Goal: Find specific page/section: Find specific page/section

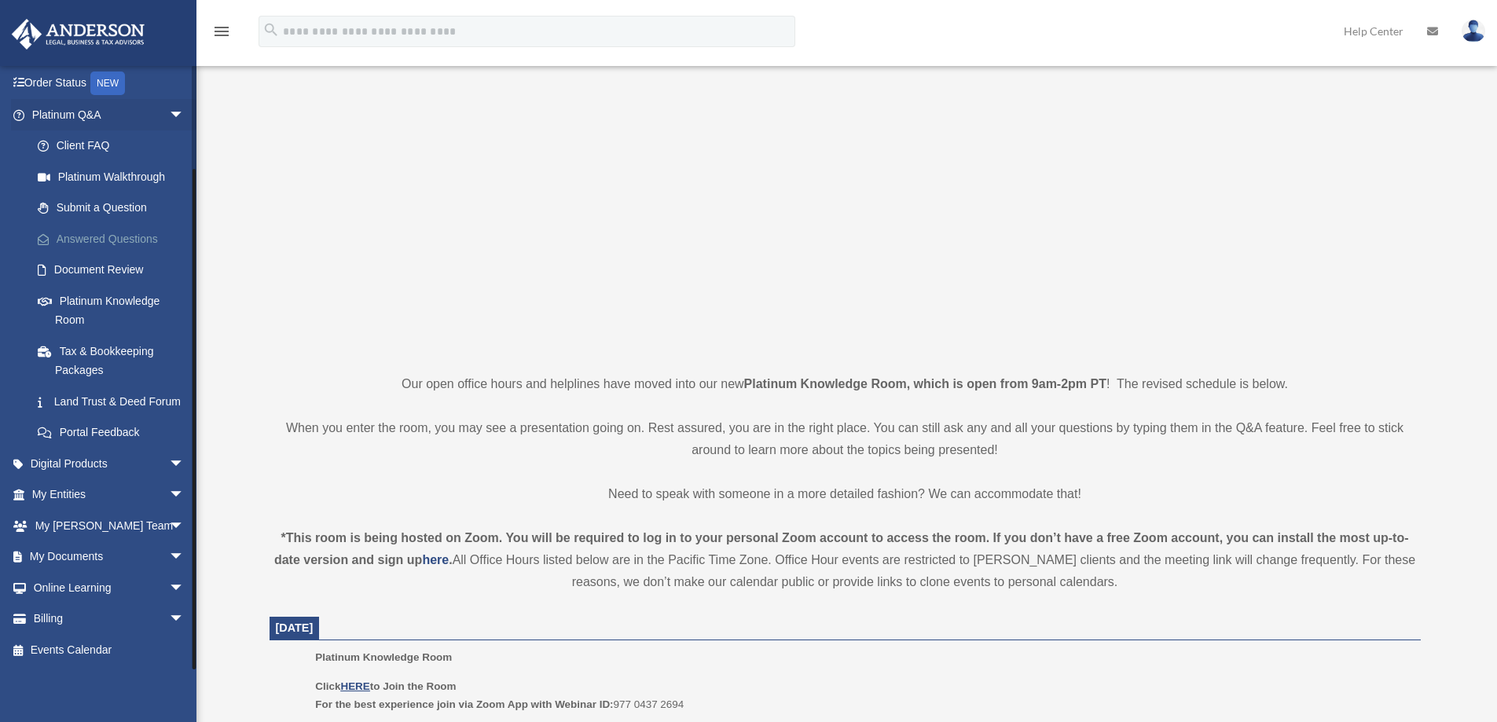
scroll to position [114, 0]
click at [169, 567] on span "arrow_drop_down" at bounding box center [184, 557] width 31 height 32
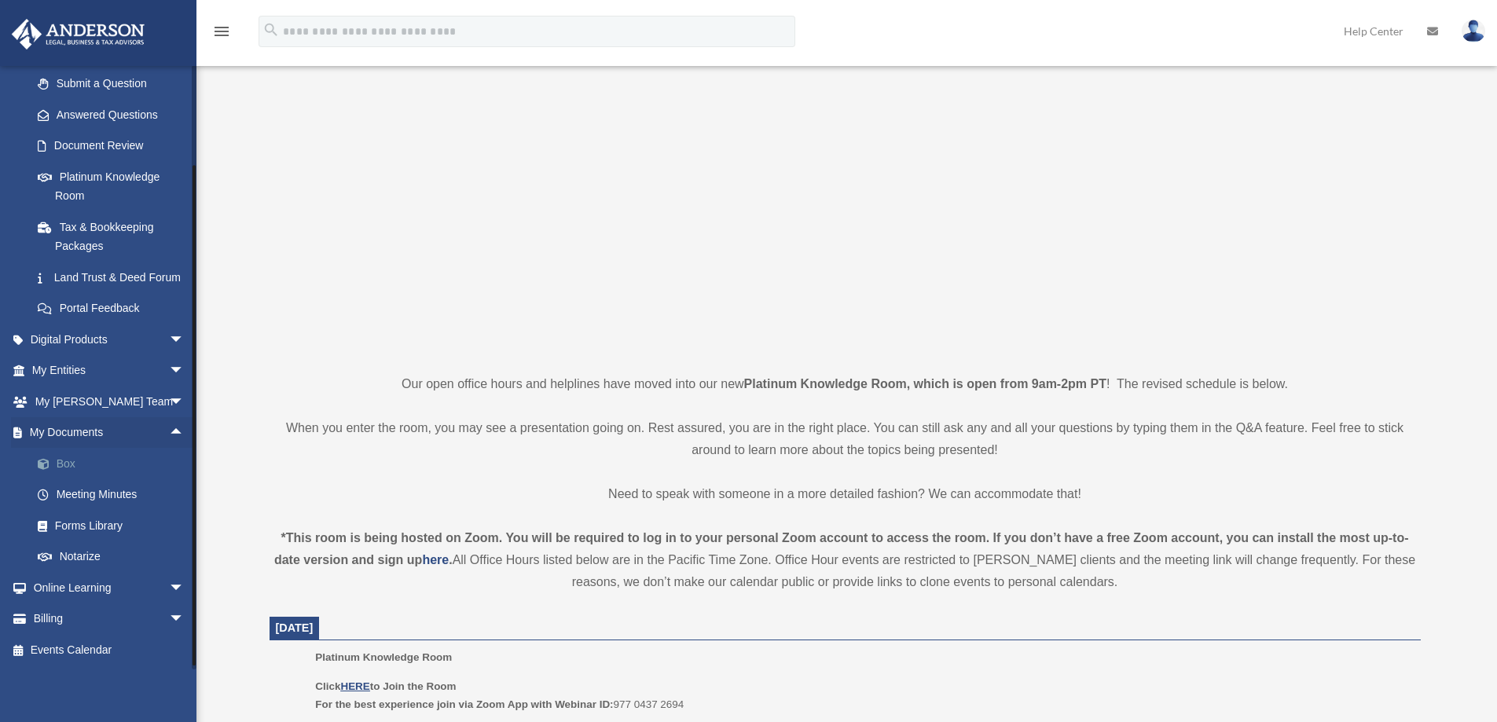
scroll to position [238, 0]
click at [169, 370] on span "arrow_drop_down" at bounding box center [184, 371] width 31 height 32
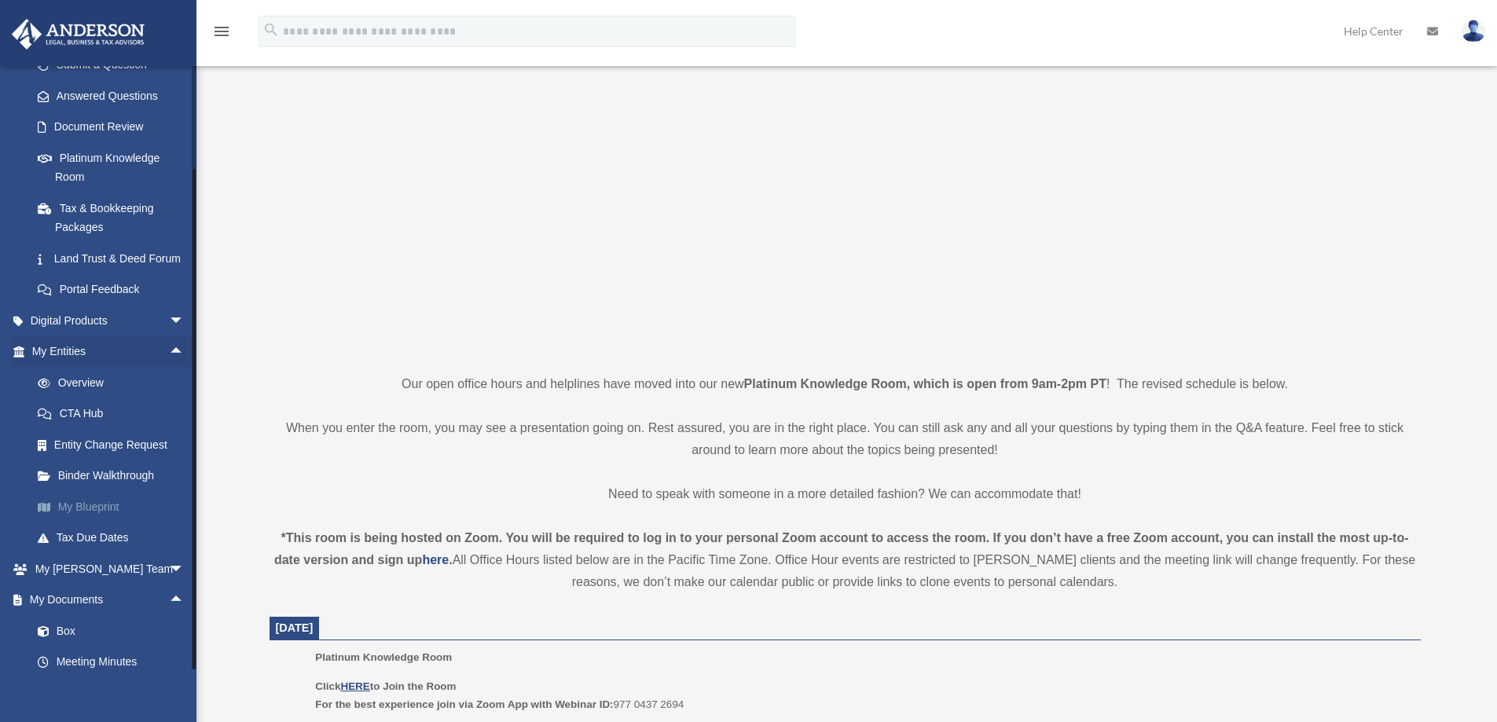
click at [97, 522] on link "My Blueprint" at bounding box center [115, 506] width 186 height 31
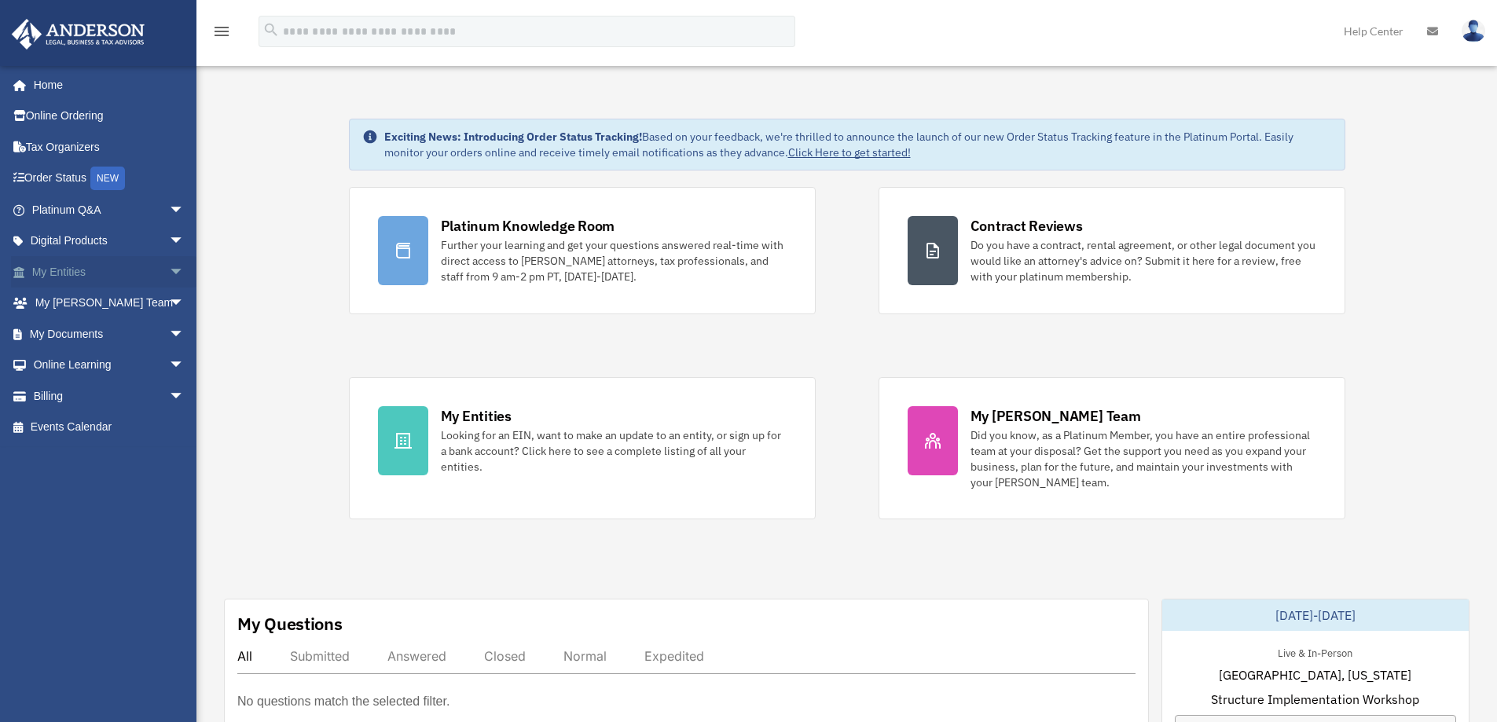
click at [169, 266] on span "arrow_drop_down" at bounding box center [184, 272] width 31 height 32
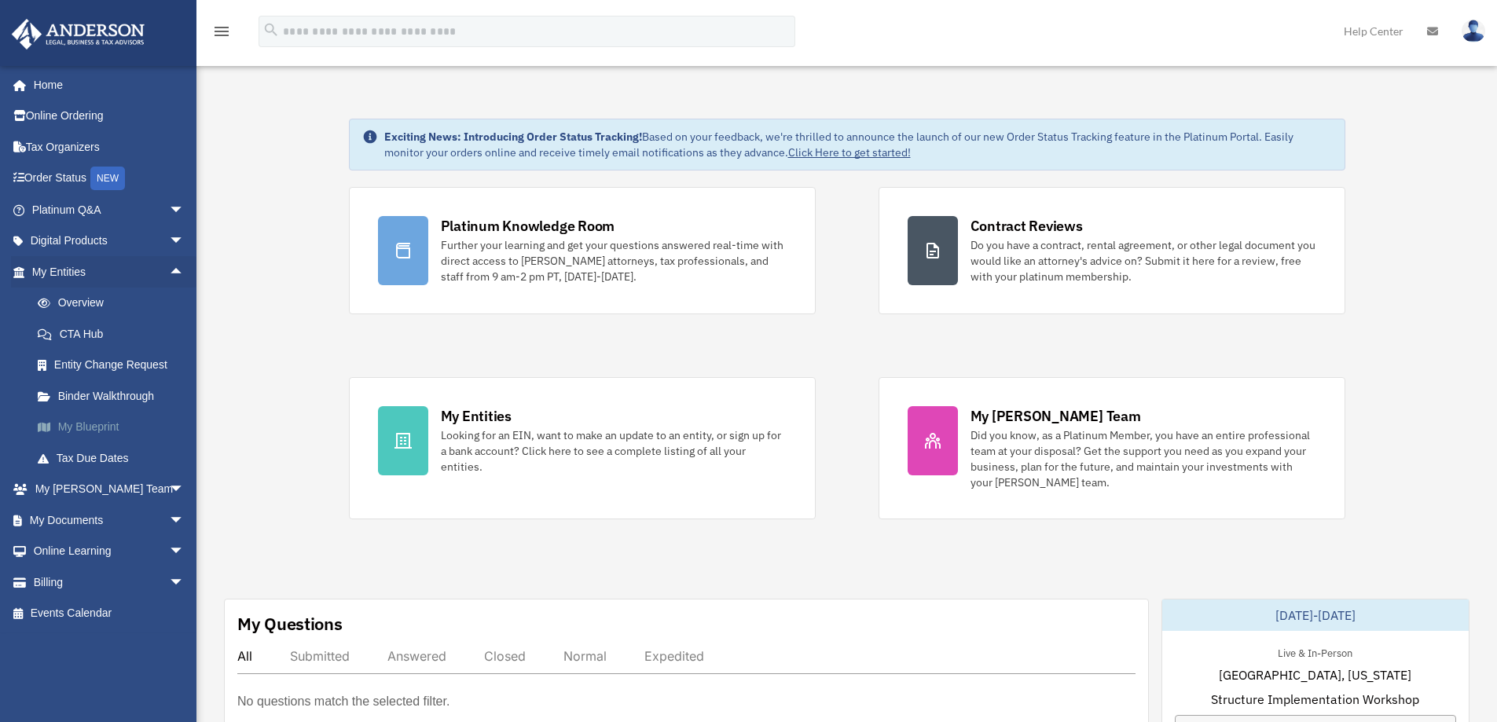
click at [93, 429] on link "My Blueprint" at bounding box center [115, 427] width 186 height 31
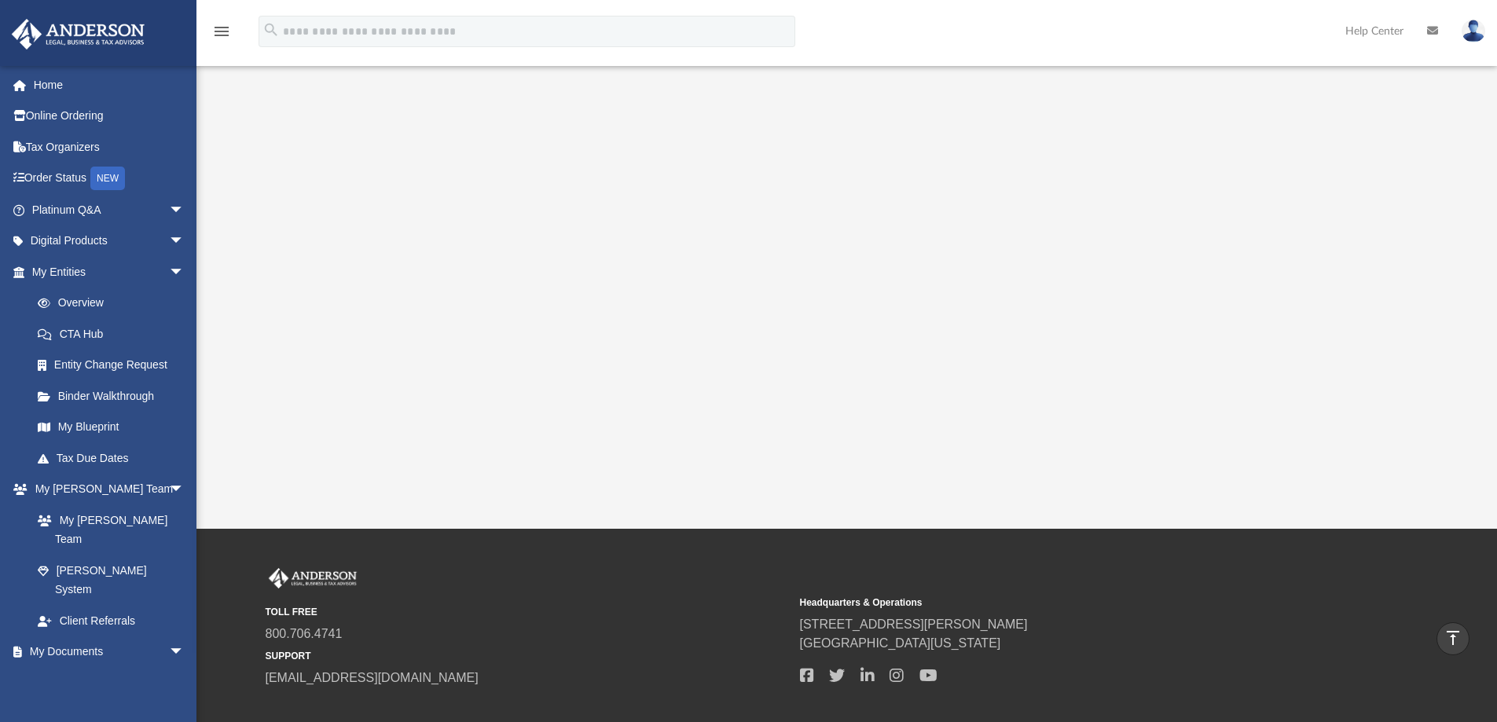
scroll to position [131, 0]
